Goal: Information Seeking & Learning: Learn about a topic

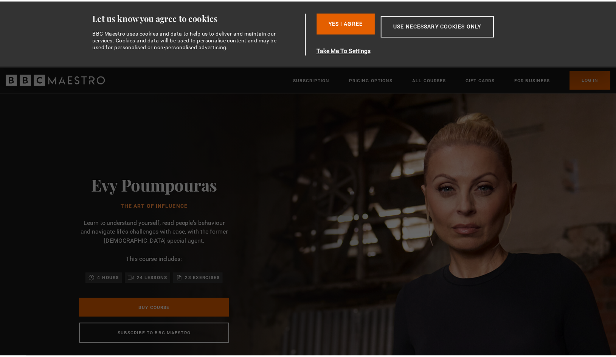
scroll to position [0, 59]
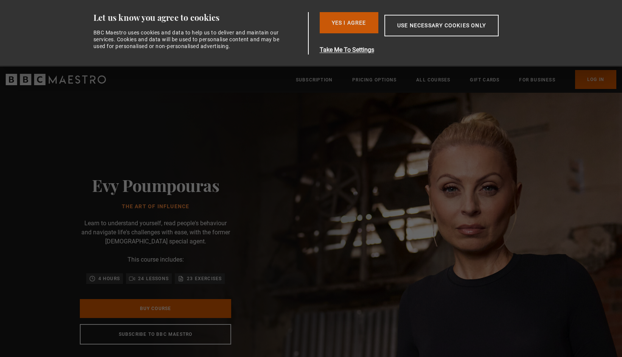
click at [337, 27] on button "Yes I Agree" at bounding box center [349, 22] width 59 height 21
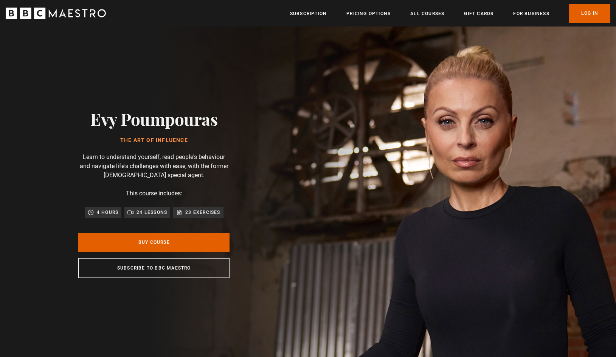
click at [453, 72] on img at bounding box center [334, 193] width 616 height 334
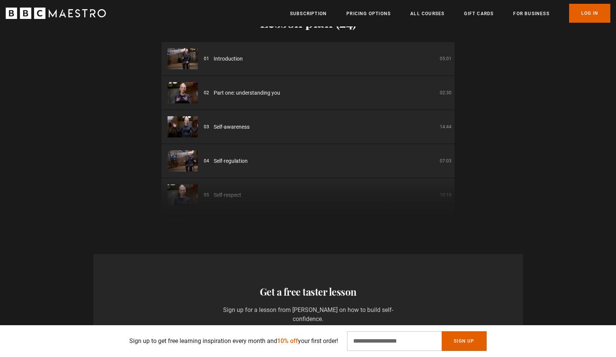
scroll to position [0, 297]
click at [212, 66] on li "01 Introduction 05:01" at bounding box center [308, 58] width 293 height 33
click at [189, 63] on img at bounding box center [183, 58] width 30 height 21
click at [273, 97] on li "02 Part one: understanding you 02:30" at bounding box center [308, 92] width 293 height 33
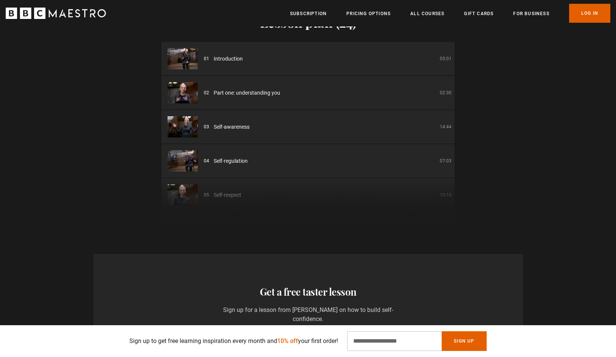
click at [185, 95] on img at bounding box center [183, 92] width 30 height 21
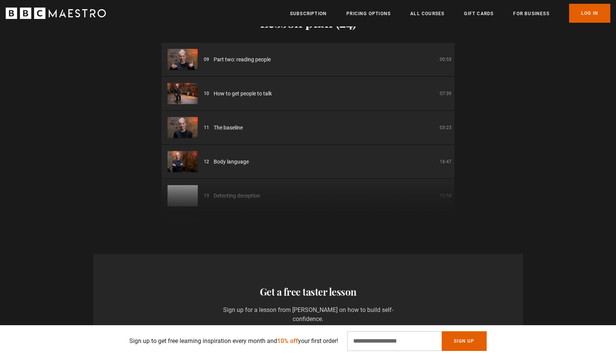
scroll to position [292, 0]
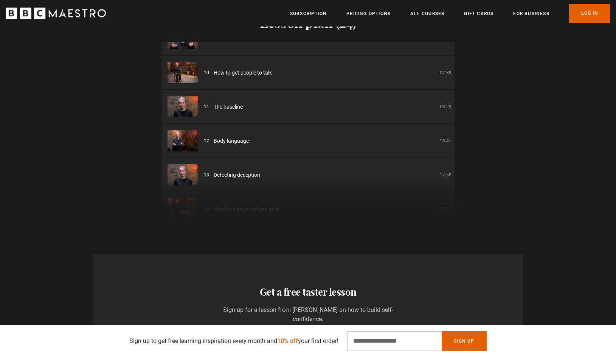
click at [193, 108] on img at bounding box center [183, 106] width 30 height 21
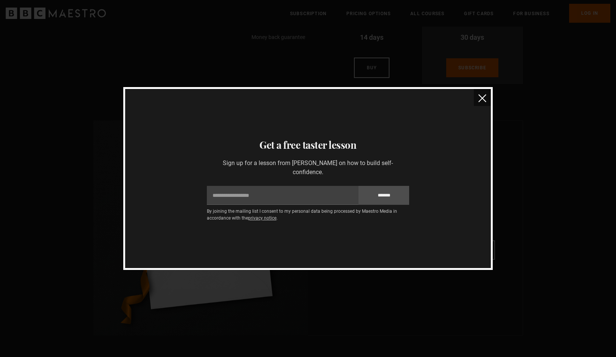
scroll to position [1679, 0]
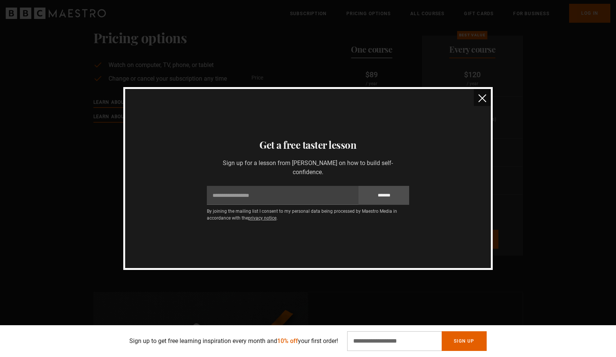
click at [483, 90] on button "close" at bounding box center [482, 97] width 17 height 17
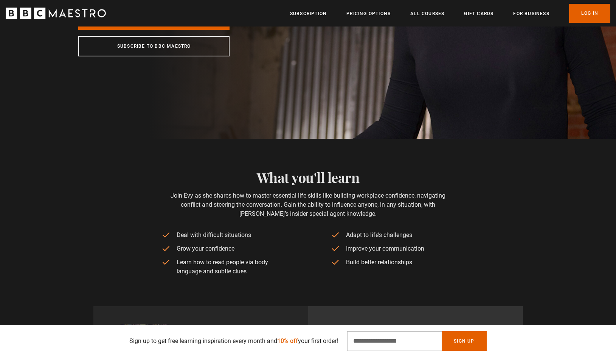
scroll to position [0, 0]
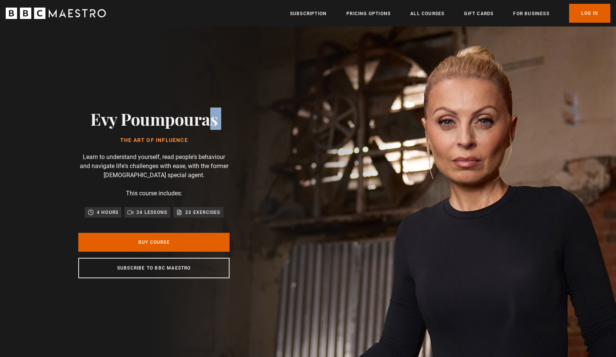
drag, startPoint x: 89, startPoint y: 121, endPoint x: 180, endPoint y: 134, distance: 92.1
click at [180, 134] on div "Evy Poumpouras The Art of Influence Learn to understand yourself, read people's…" at bounding box center [154, 193] width 242 height 334
copy div "Evy Poumpouras"
